Goal: Task Accomplishment & Management: Use online tool/utility

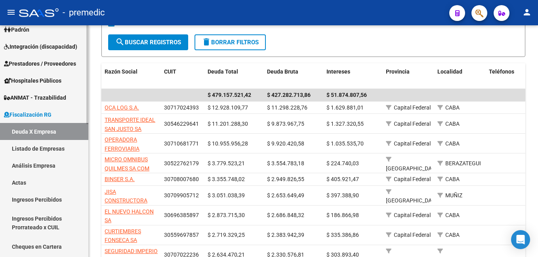
scroll to position [119, 0]
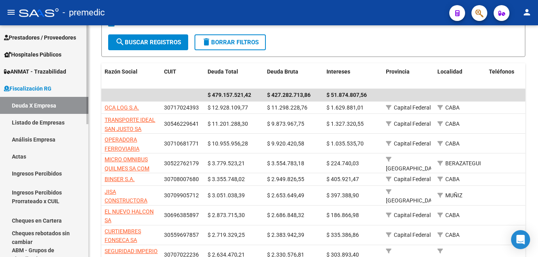
click at [29, 138] on link "Análisis Empresa" at bounding box center [44, 139] width 88 height 17
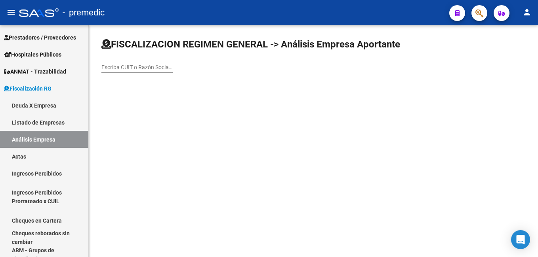
click at [133, 61] on div "Escriba CUIT o Razón Social para buscar" at bounding box center [136, 65] width 71 height 16
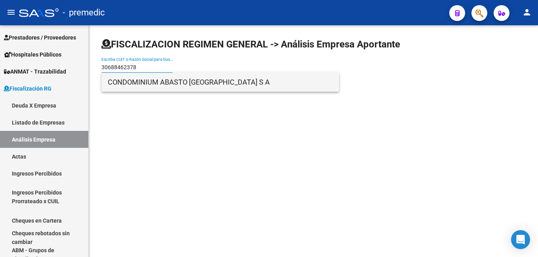
type input "30688462378"
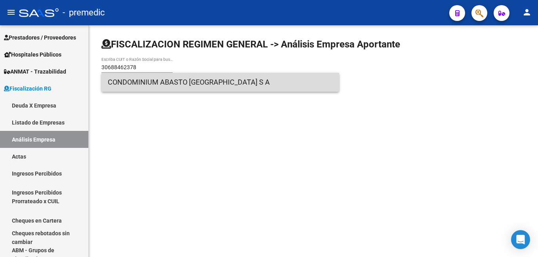
click at [141, 81] on span "CONDOMINIUM ABASTO [GEOGRAPHIC_DATA] S A" at bounding box center [220, 82] width 225 height 19
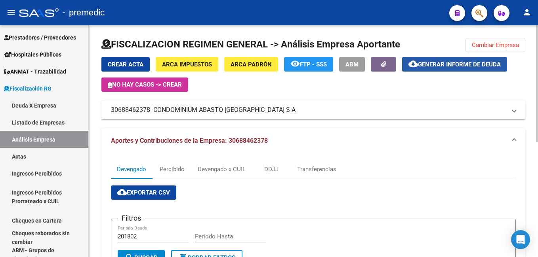
click at [437, 66] on span "Generar informe de deuda" at bounding box center [459, 64] width 83 height 7
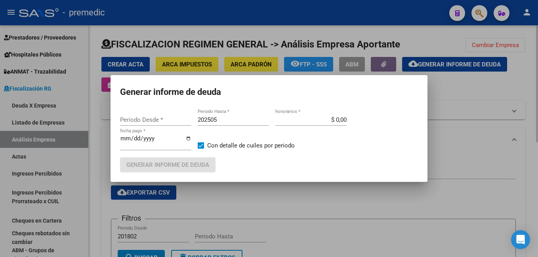
type input "201802"
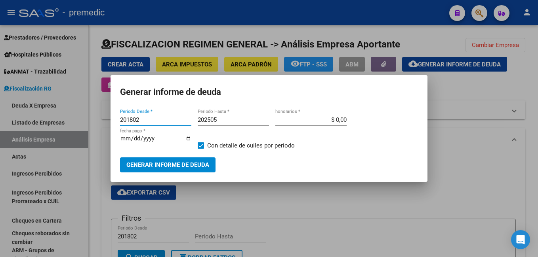
click at [146, 120] on input "201802" at bounding box center [155, 119] width 71 height 7
click at [226, 120] on input "202505" at bounding box center [233, 119] width 71 height 7
type input "202507"
click at [156, 118] on input "201802" at bounding box center [155, 119] width 71 height 7
type input "202501"
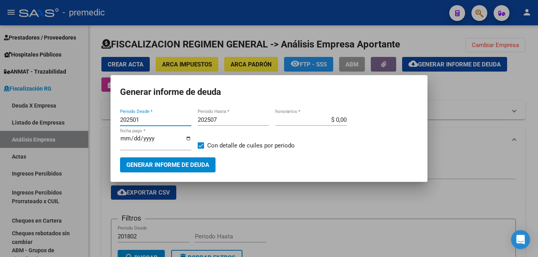
click at [176, 165] on span "Generar informe de deuda" at bounding box center [167, 165] width 83 height 7
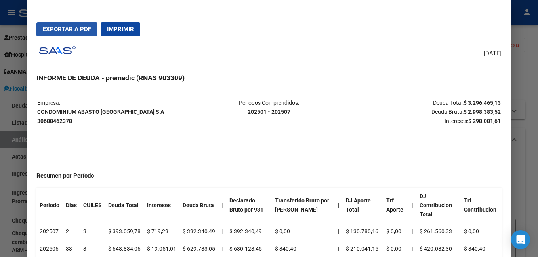
click at [72, 30] on span "Exportar a PDF" at bounding box center [67, 29] width 48 height 7
click at [524, 63] on div at bounding box center [269, 128] width 538 height 257
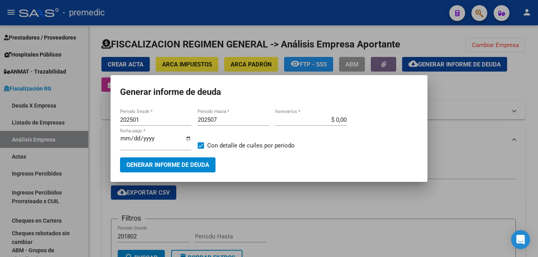
click at [452, 98] on div at bounding box center [269, 128] width 538 height 257
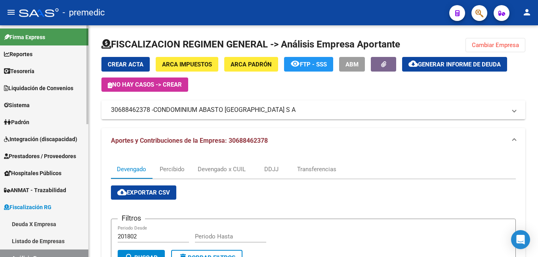
click at [26, 51] on span "Reportes" at bounding box center [18, 54] width 29 height 9
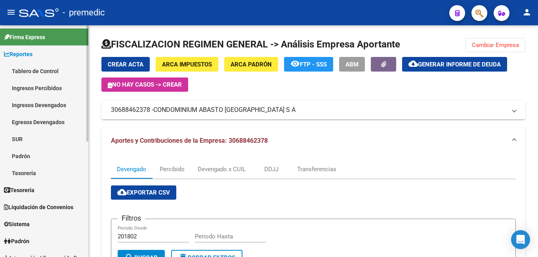
click at [25, 70] on link "Tablero de Control" at bounding box center [44, 71] width 88 height 17
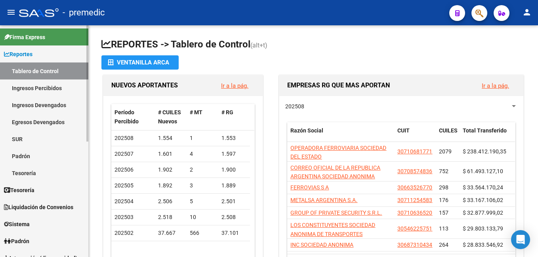
click at [26, 86] on link "Ingresos Percibidos" at bounding box center [44, 88] width 88 height 17
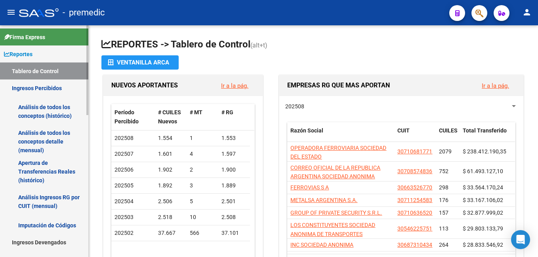
click at [30, 111] on link "Análisis de todos los conceptos (histórico)" at bounding box center [44, 112] width 88 height 30
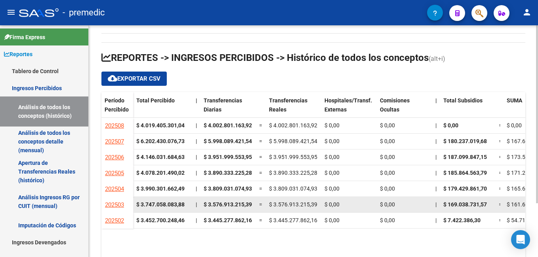
scroll to position [70, 0]
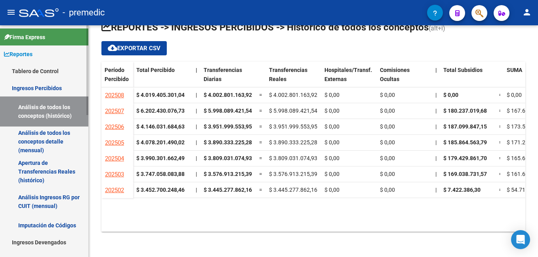
click at [48, 137] on link "Análisis de todos los conceptos detalle (mensual)" at bounding box center [44, 142] width 88 height 30
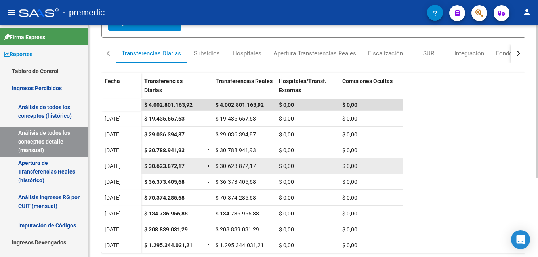
scroll to position [119, 0]
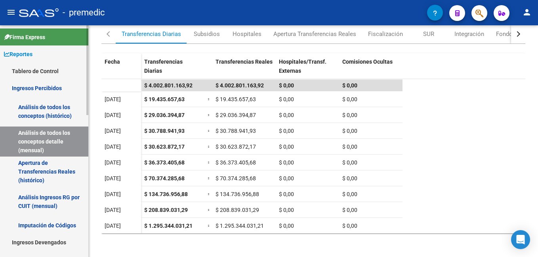
click at [48, 169] on link "Apertura de Transferencias Reales (histórico)" at bounding box center [44, 172] width 88 height 30
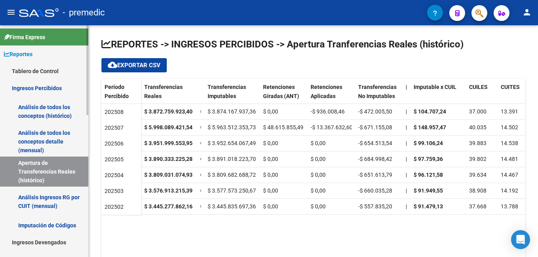
click at [44, 197] on link "Análisis Ingresos RG por CUIT (mensual)" at bounding box center [44, 202] width 88 height 30
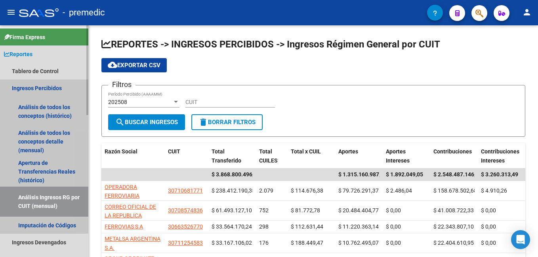
click at [31, 87] on link "Ingresos Percibidos" at bounding box center [44, 88] width 88 height 17
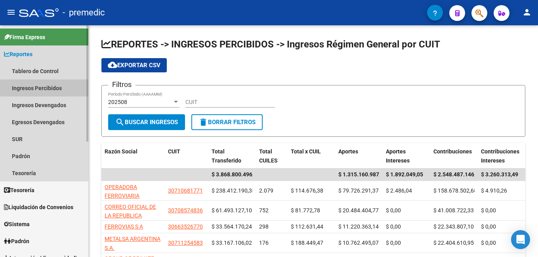
click at [29, 89] on link "Ingresos Percibidos" at bounding box center [44, 88] width 88 height 17
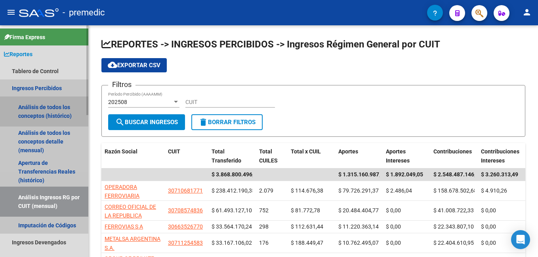
click at [31, 109] on link "Análisis de todos los conceptos (histórico)" at bounding box center [44, 112] width 88 height 30
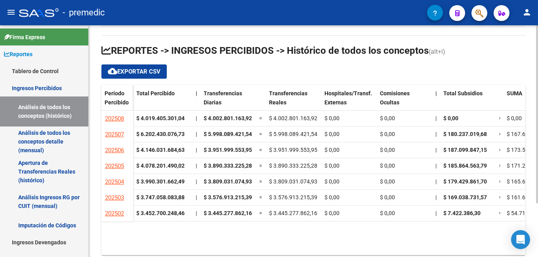
scroll to position [30, 0]
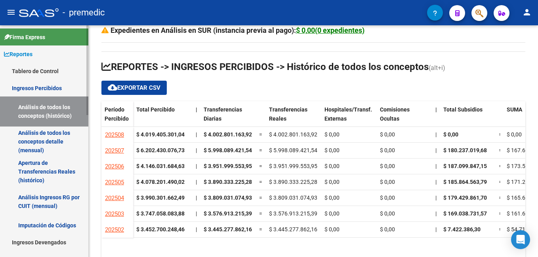
click at [45, 135] on link "Análisis de todos los conceptos detalle (mensual)" at bounding box center [44, 142] width 88 height 30
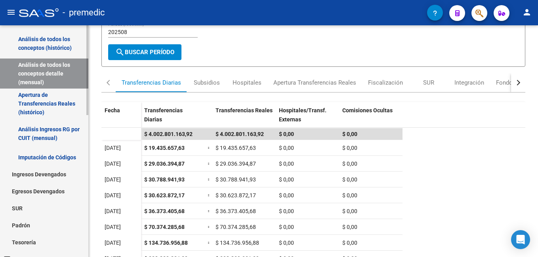
scroll to position [79, 0]
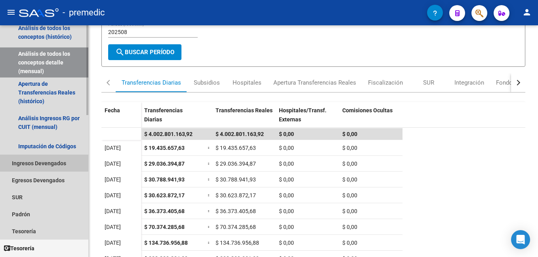
click at [39, 161] on link "Ingresos Devengados" at bounding box center [44, 163] width 88 height 17
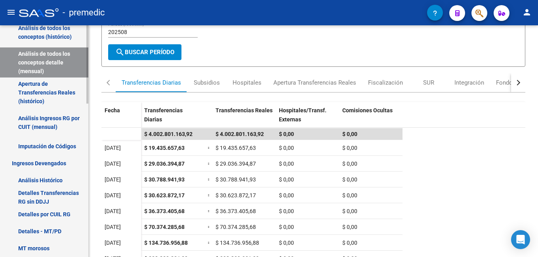
click at [39, 179] on link "Análisis Histórico" at bounding box center [44, 180] width 88 height 17
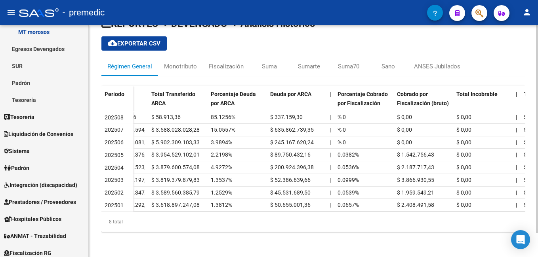
scroll to position [0, 136]
